Goal: Navigation & Orientation: Find specific page/section

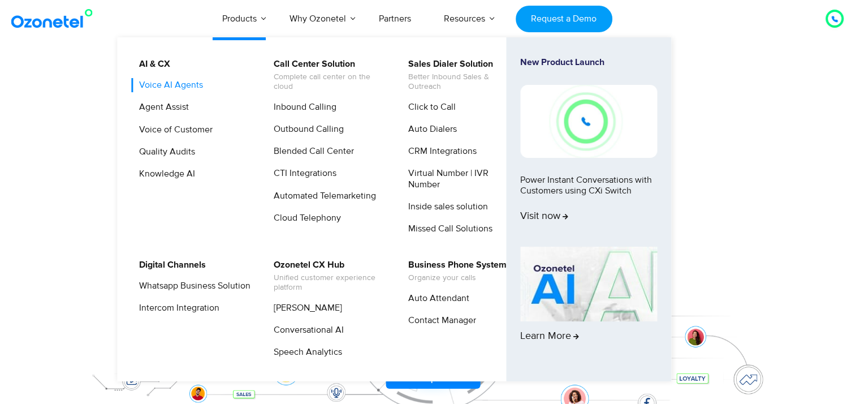
click at [190, 87] on link "Voice AI Agents" at bounding box center [168, 85] width 73 height 14
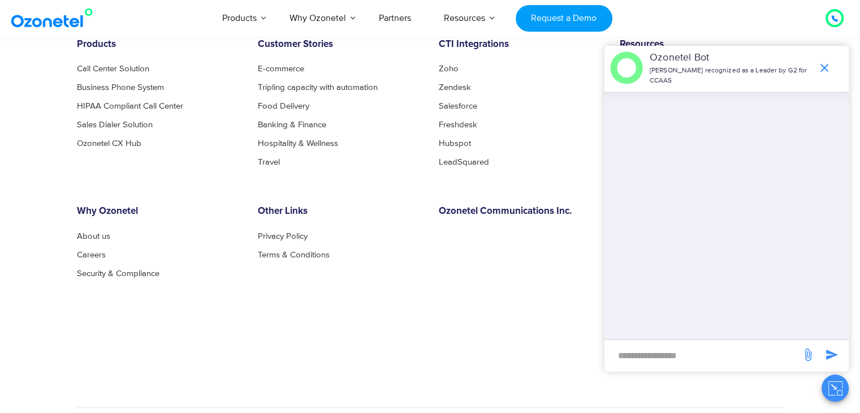
scroll to position [2375, 0]
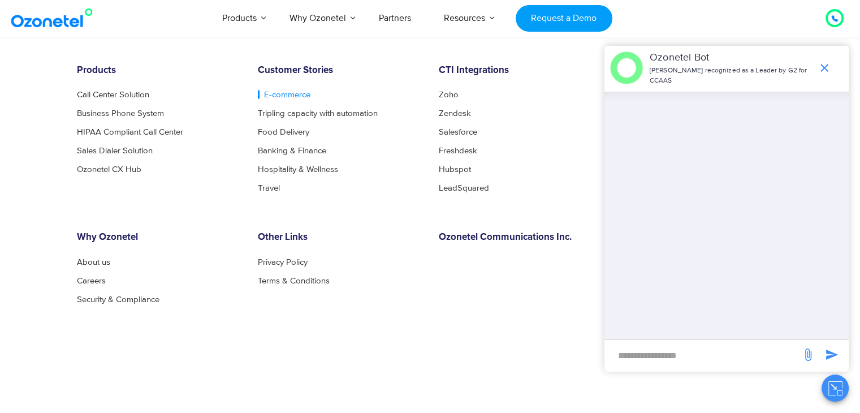
click at [278, 94] on link "E-commerce" at bounding box center [284, 94] width 53 height 8
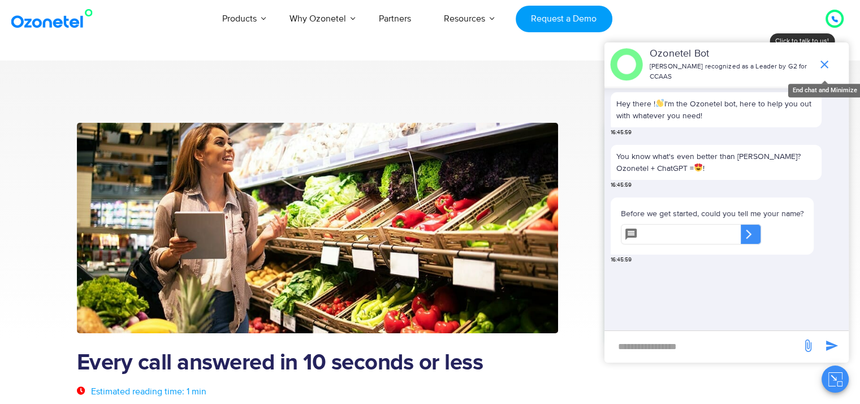
click at [829, 58] on icon "end chat or minimize" at bounding box center [825, 65] width 14 height 14
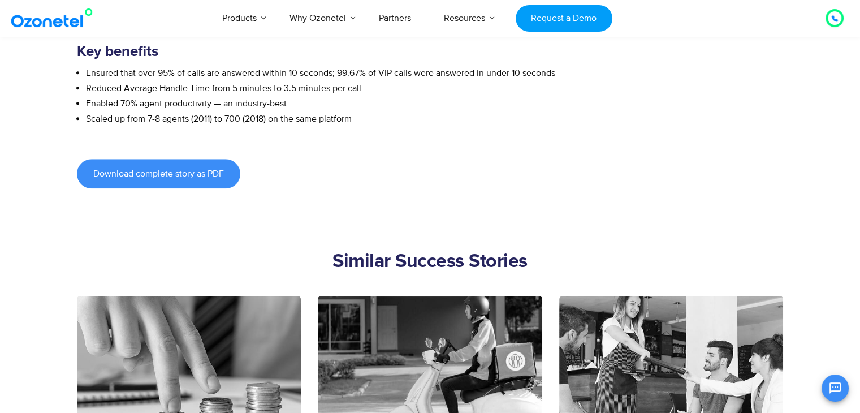
scroll to position [1075, 0]
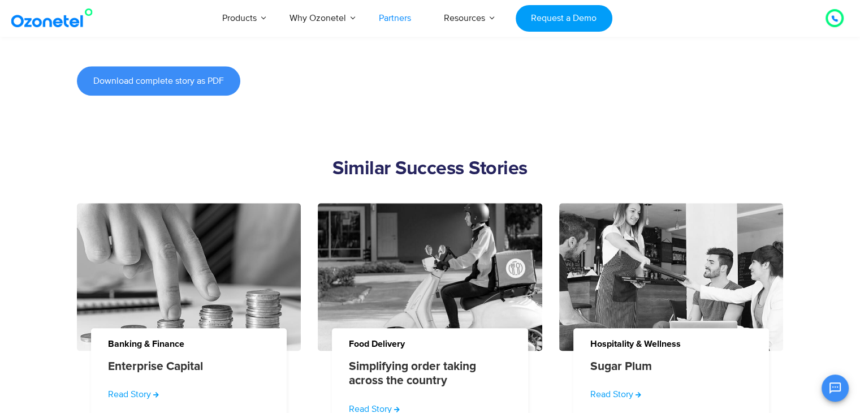
click at [404, 23] on link "Partners" at bounding box center [395, 17] width 65 height 37
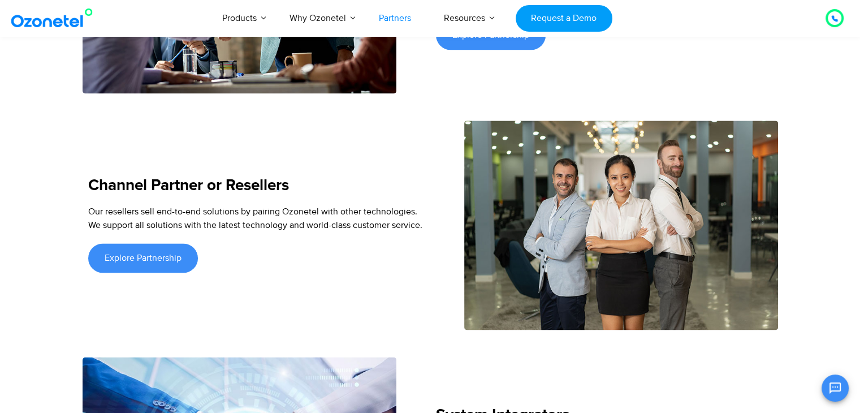
scroll to position [1697, 0]
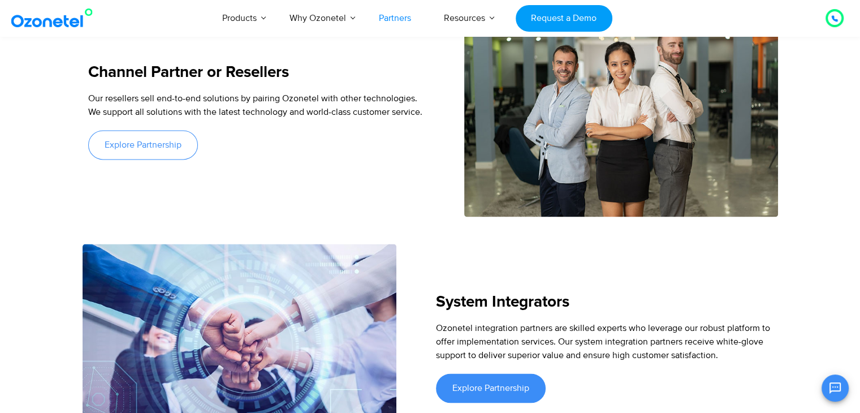
click at [134, 140] on span "Explore Partnership" at bounding box center [143, 144] width 77 height 9
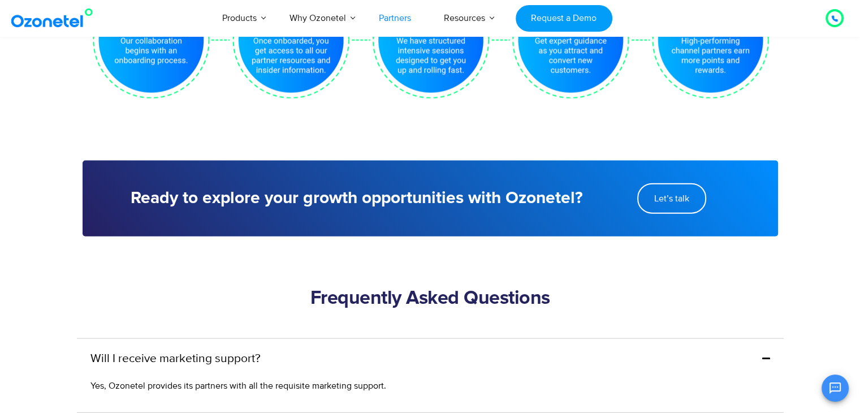
scroll to position [2375, 0]
